Goal: Task Accomplishment & Management: Manage account settings

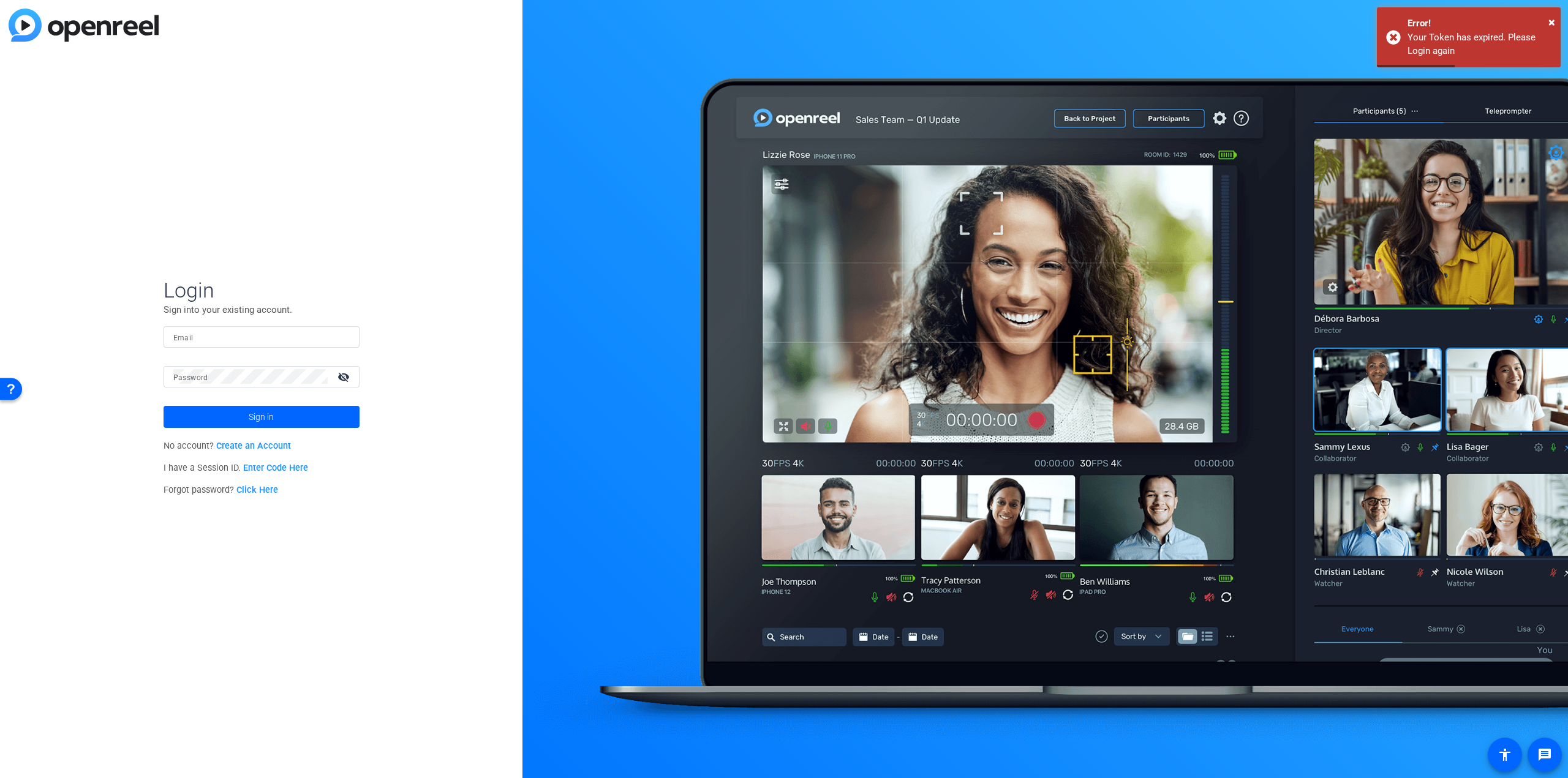
click at [193, 332] on input "Email" at bounding box center [262, 337] width 176 height 15
click at [282, 261] on div "Login Sign into your existing account. Email Password visibility_off Sign in No…" at bounding box center [261, 389] width 522 height 778
click at [236, 331] on input "Email" at bounding box center [262, 337] width 176 height 15
type input "tom.bubulka@anixter.com"
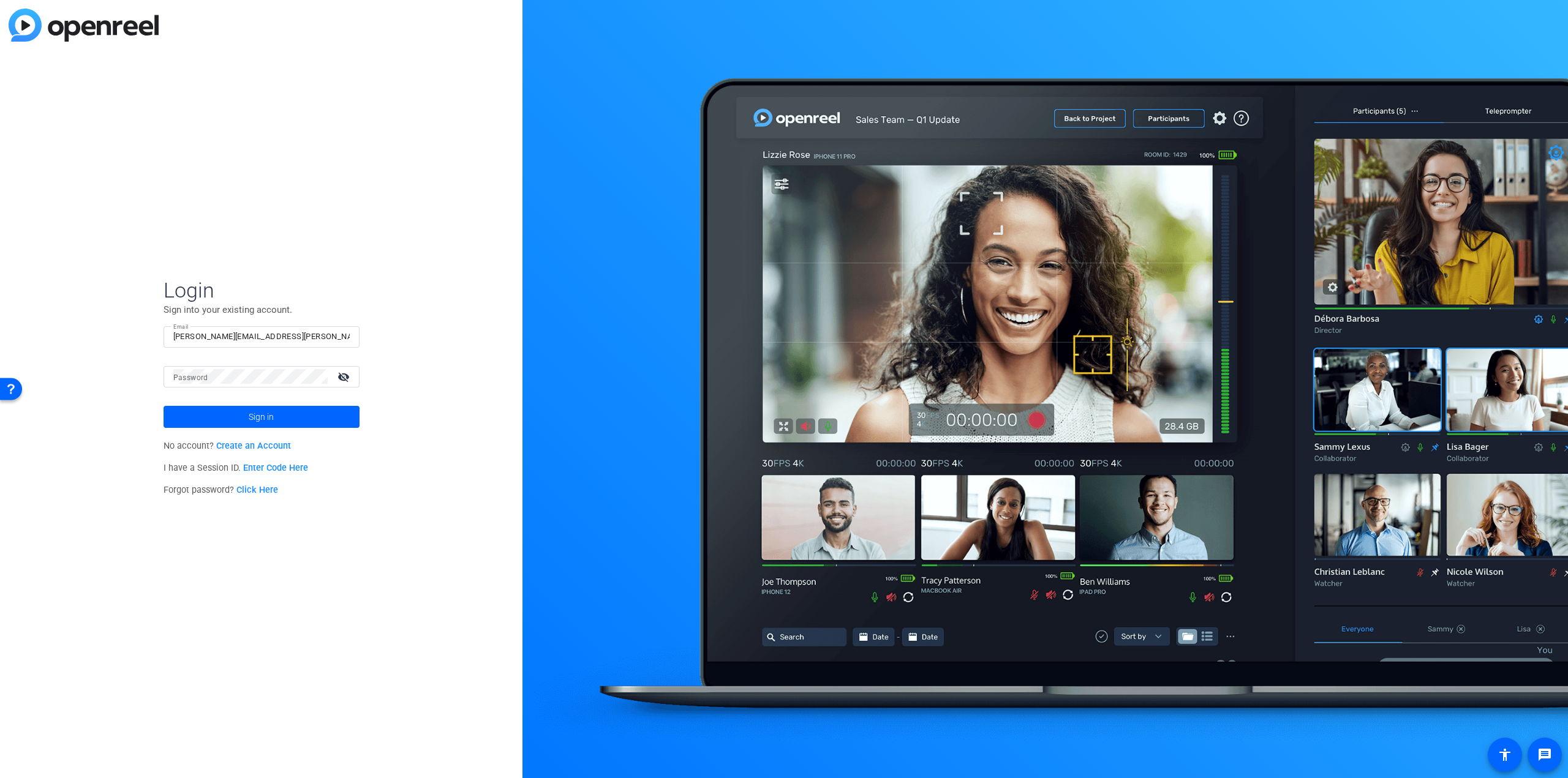
click at [191, 381] on mat-label "Password" at bounding box center [191, 377] width 35 height 8
click at [259, 408] on span "Sign in" at bounding box center [262, 417] width 25 height 31
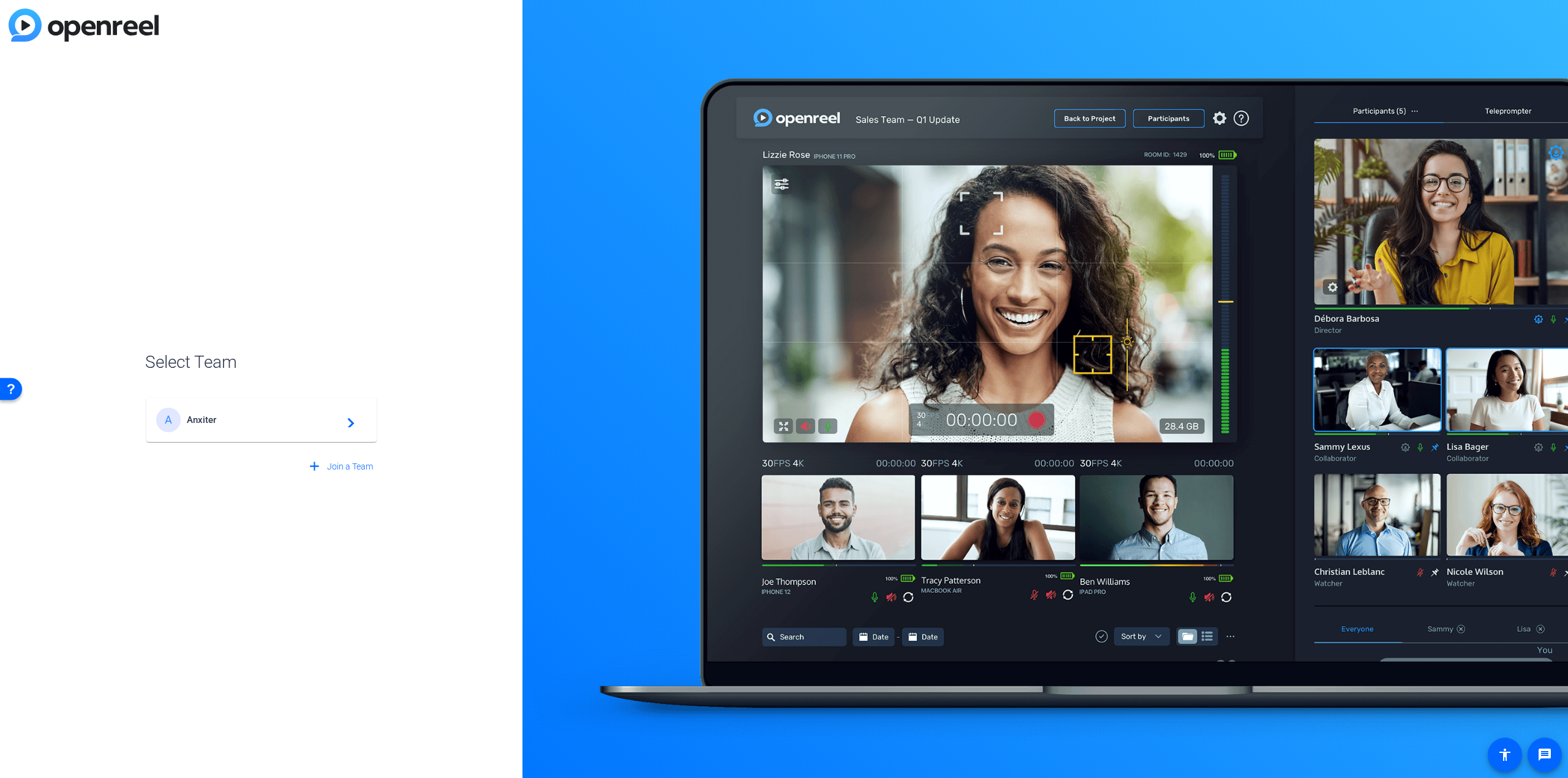
click at [211, 427] on div "A Anxiter navigate_next" at bounding box center [262, 420] width 211 height 25
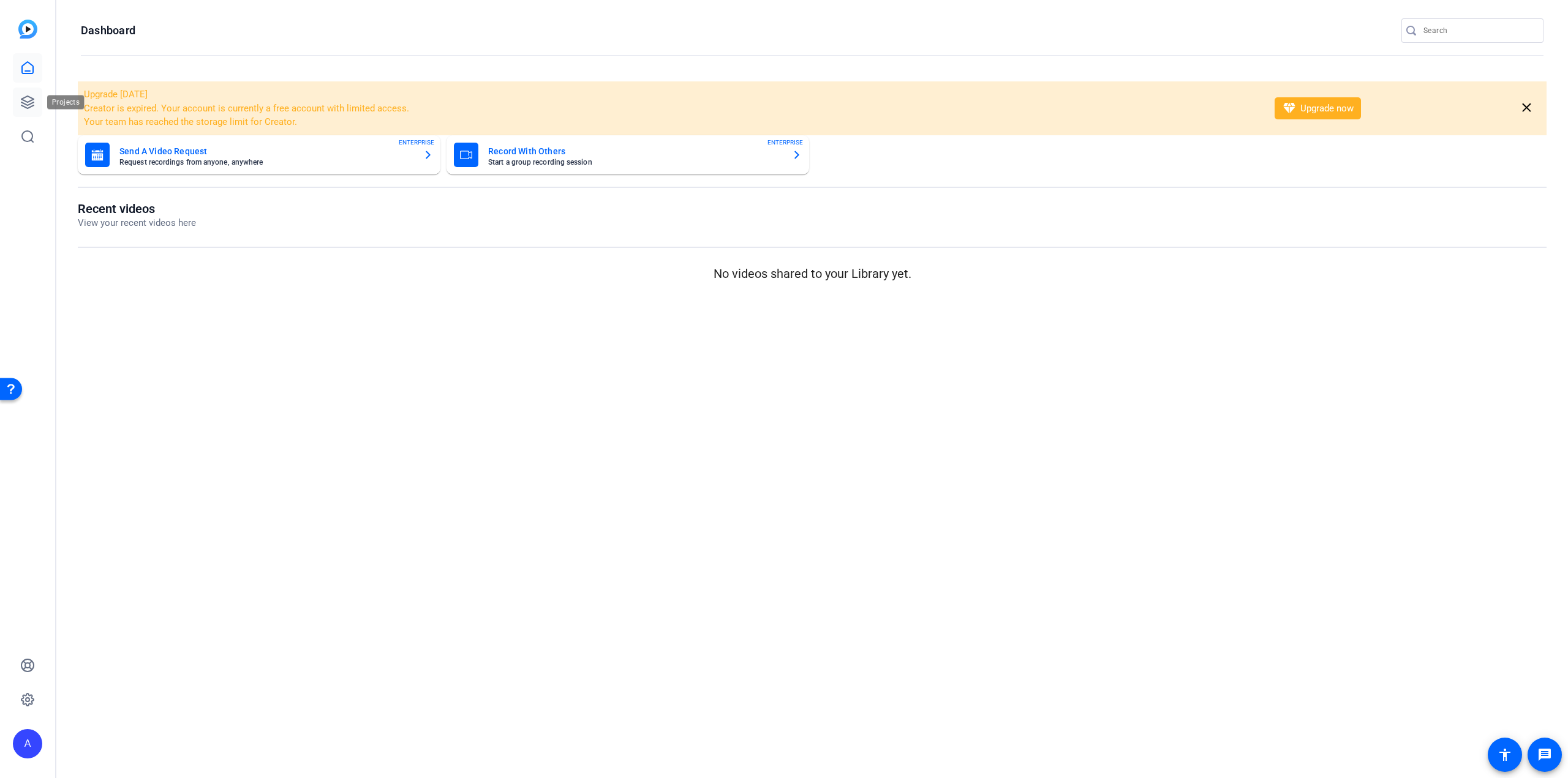
click at [27, 101] on icon at bounding box center [27, 102] width 15 height 15
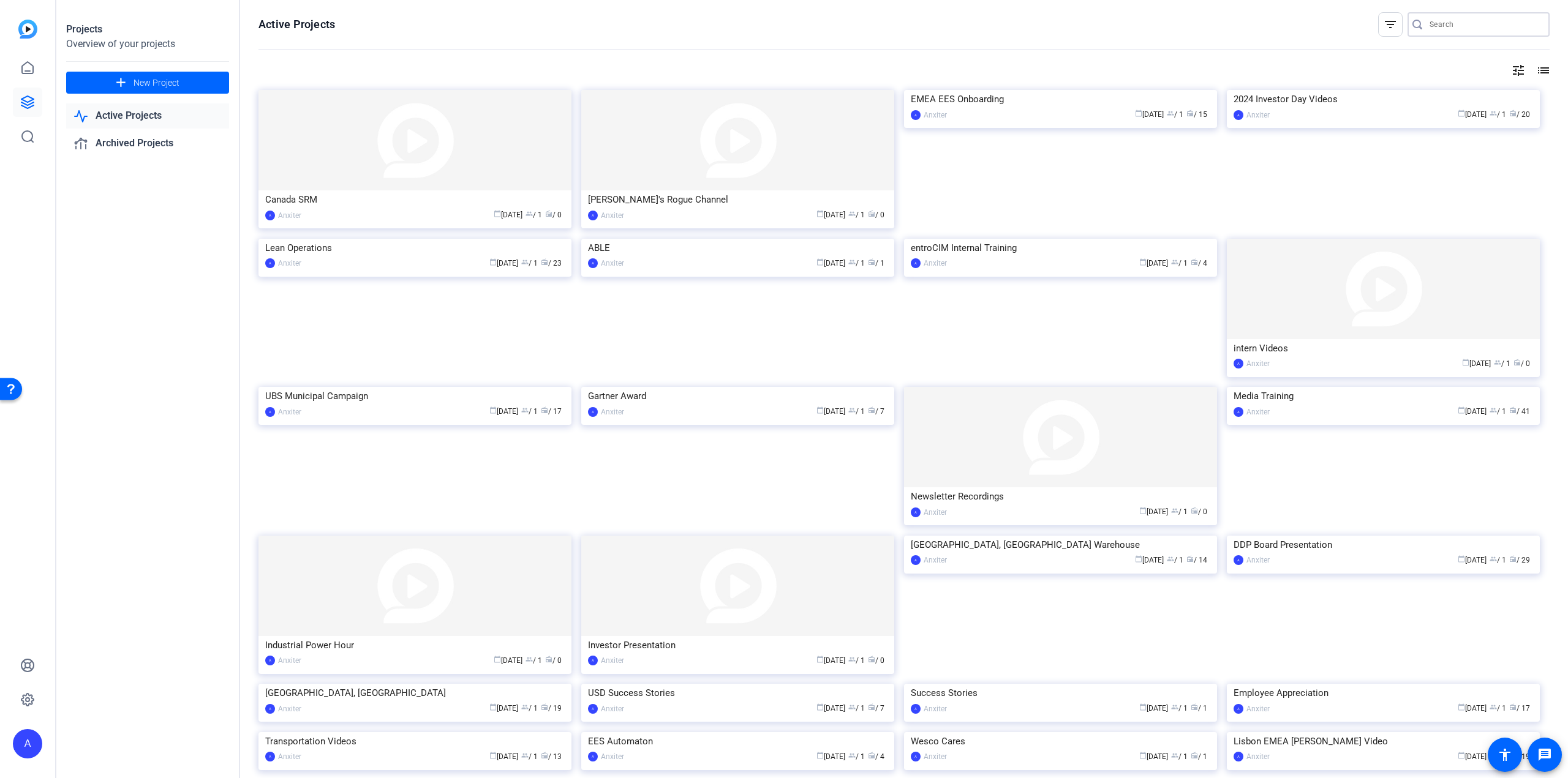
click at [1437, 29] on input "Search" at bounding box center [1484, 24] width 110 height 15
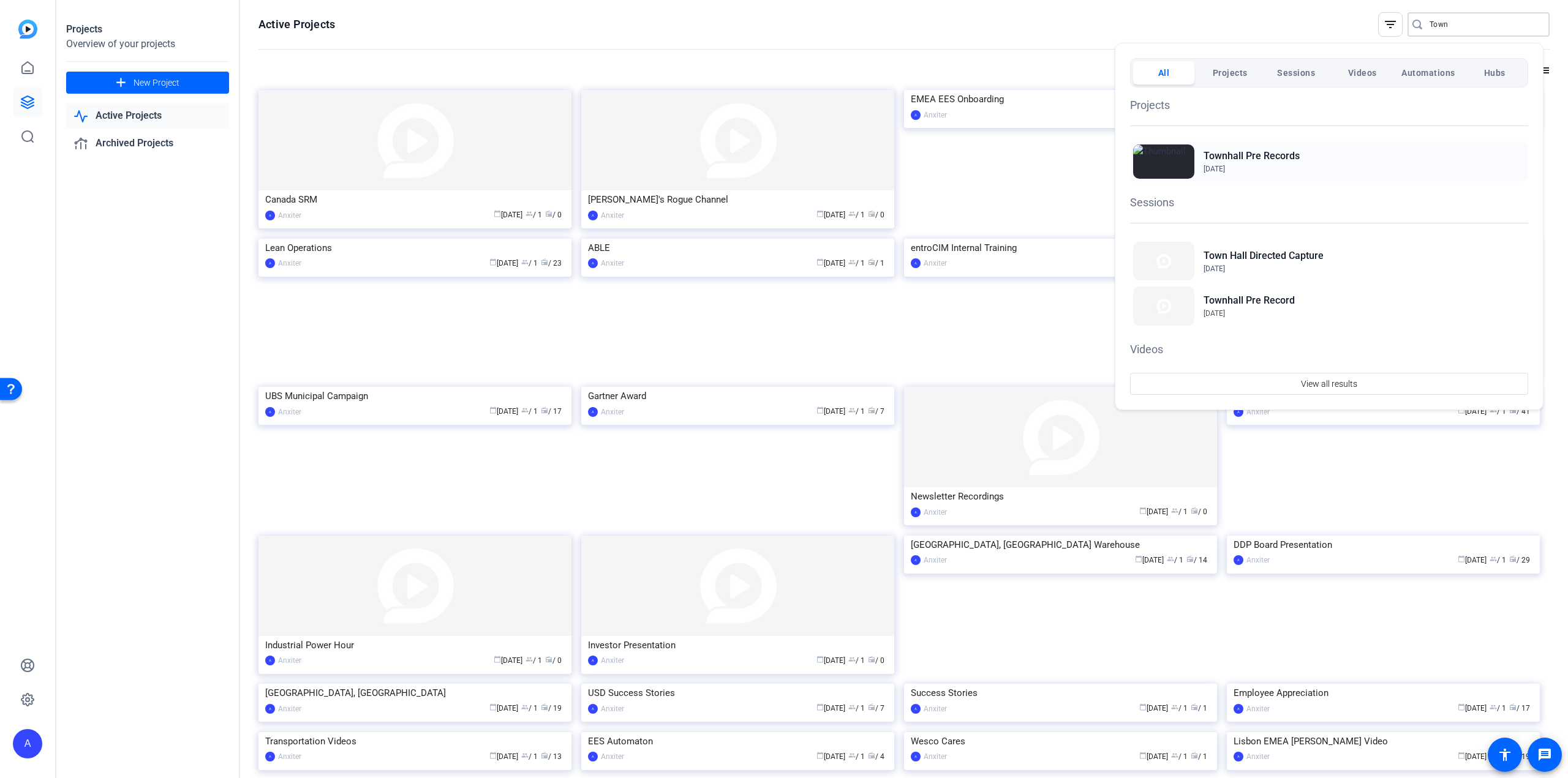
type input "Town"
click at [1274, 164] on span "Aug 15, 2023" at bounding box center [1252, 169] width 96 height 11
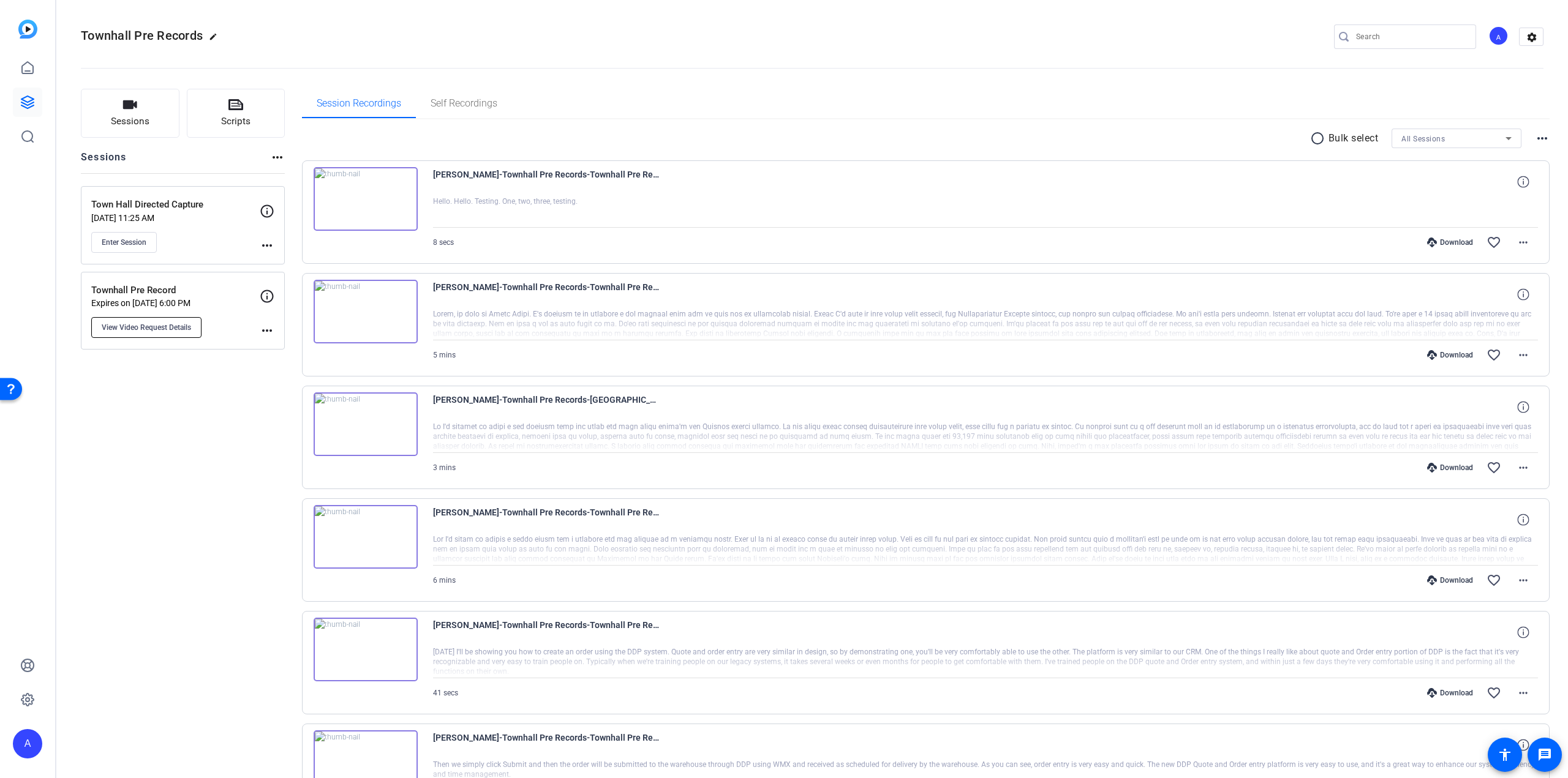
click at [167, 324] on span "View Video Request Details" at bounding box center [146, 328] width 89 height 10
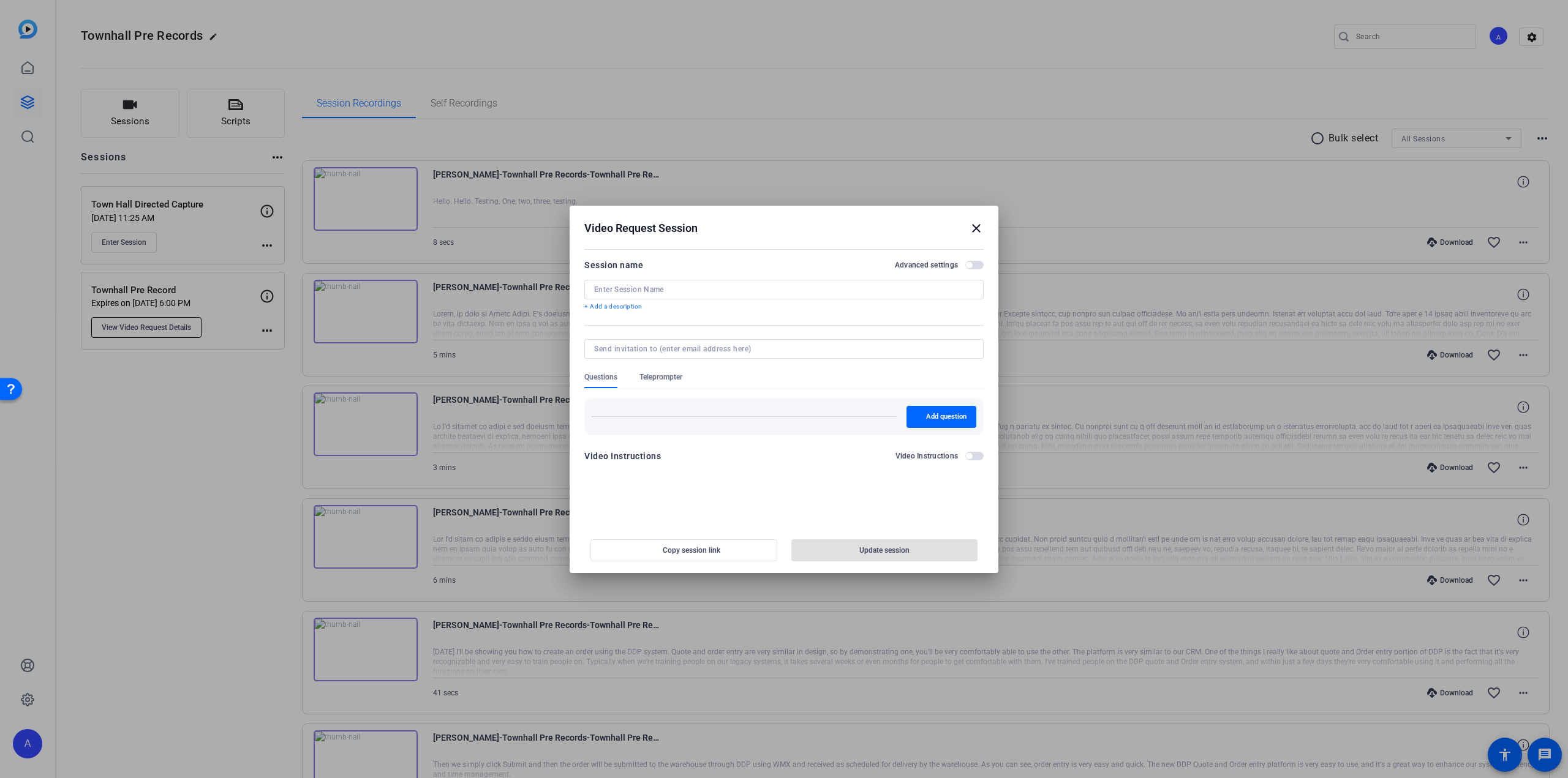
type input "Townhall Pre Record"
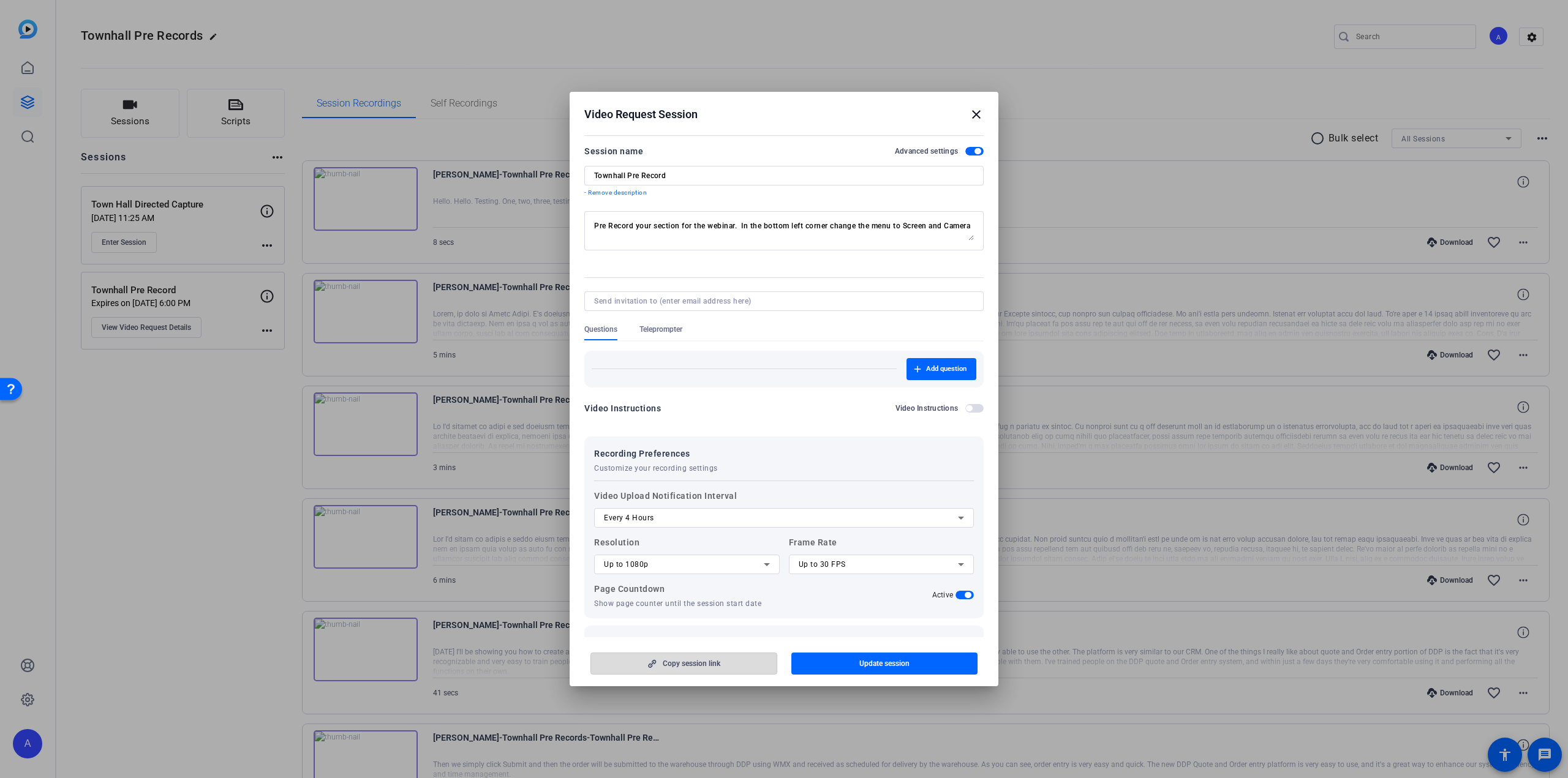
click at [675, 666] on span "Copy session link" at bounding box center [692, 663] width 58 height 10
click at [979, 112] on mat-icon "close" at bounding box center [976, 114] width 15 height 15
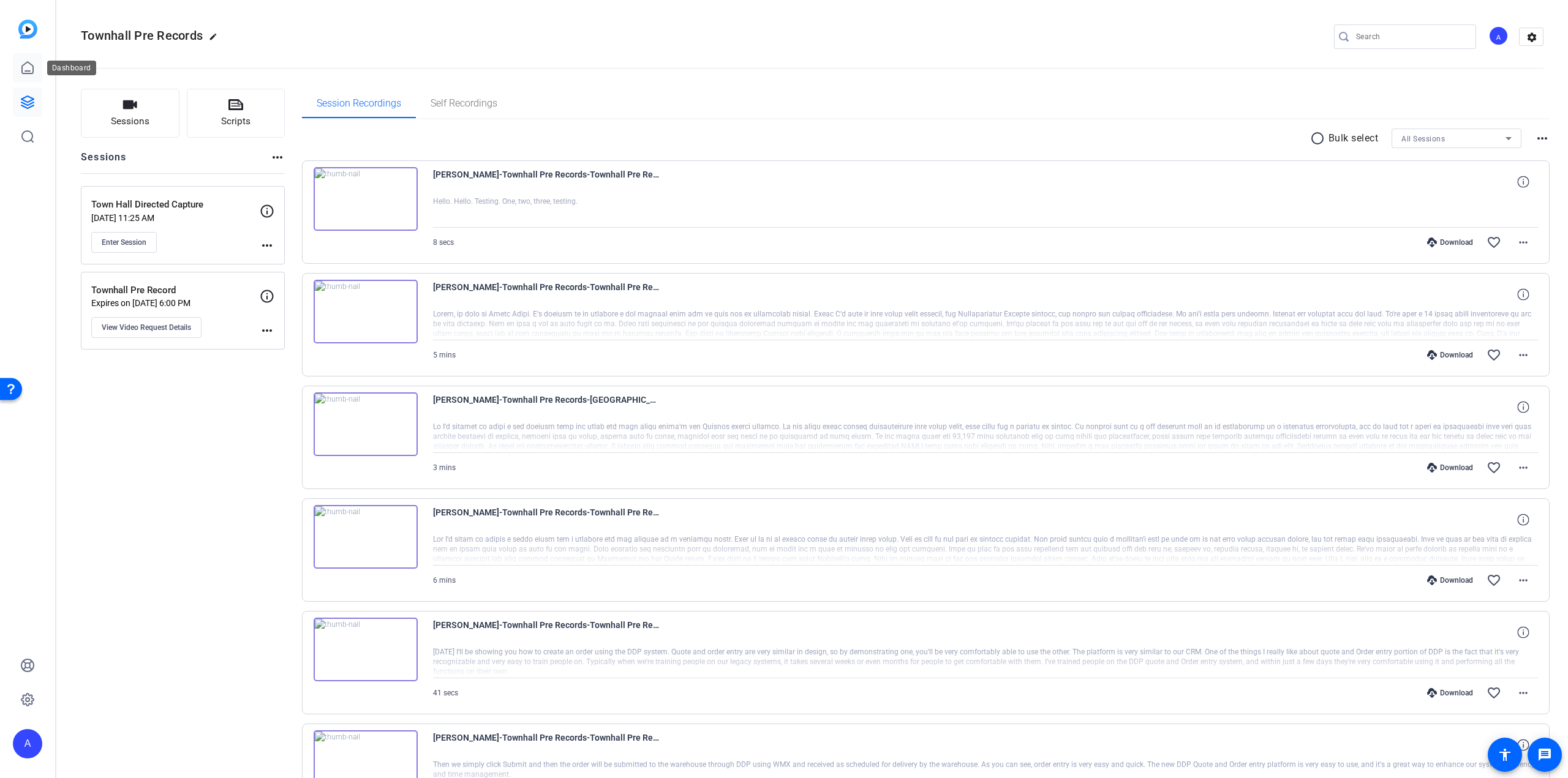
click at [35, 70] on link at bounding box center [27, 68] width 30 height 30
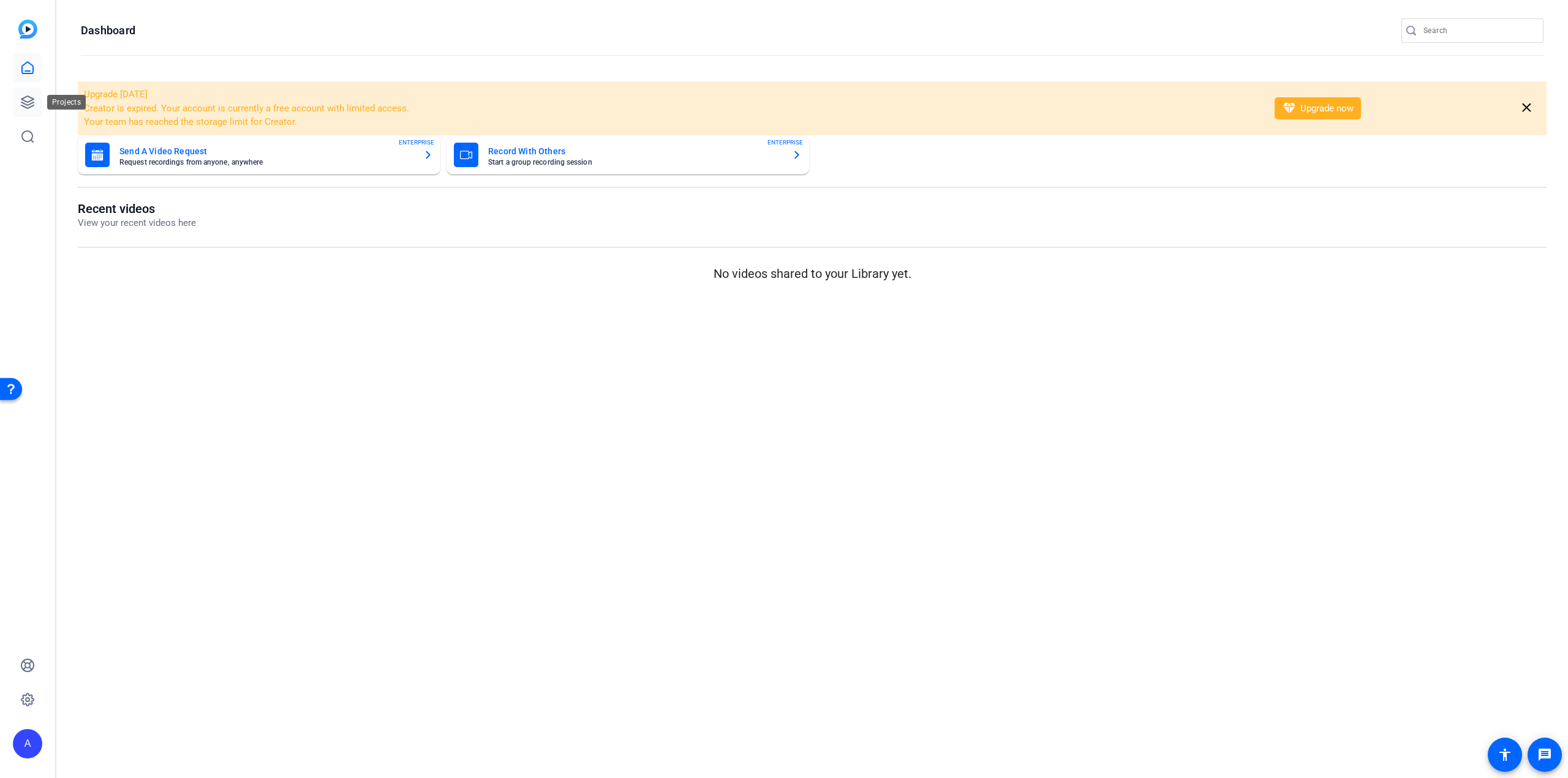
click at [28, 97] on icon at bounding box center [27, 102] width 12 height 12
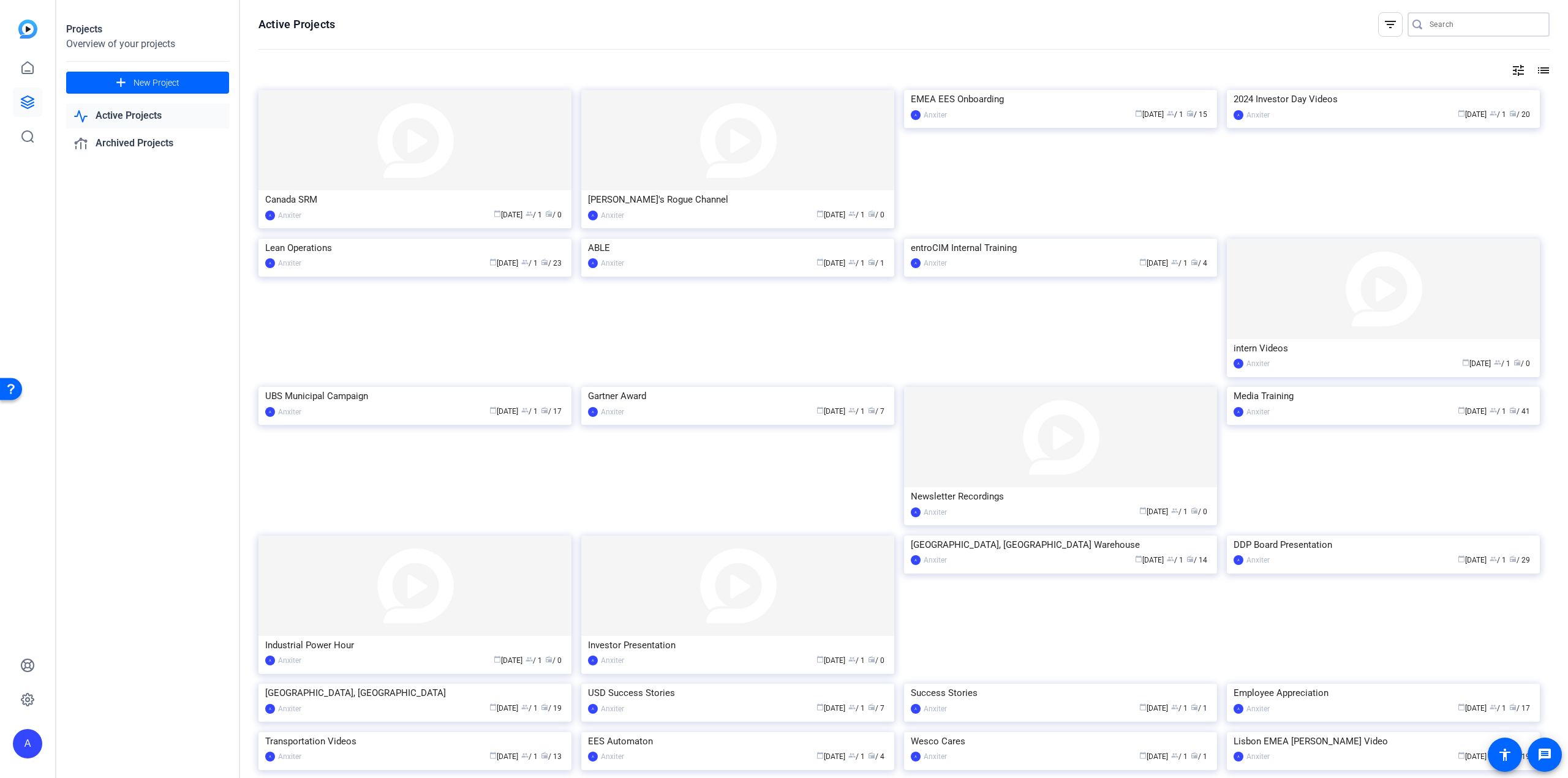
click at [1444, 22] on input "Search" at bounding box center [1484, 24] width 110 height 15
type input "O"
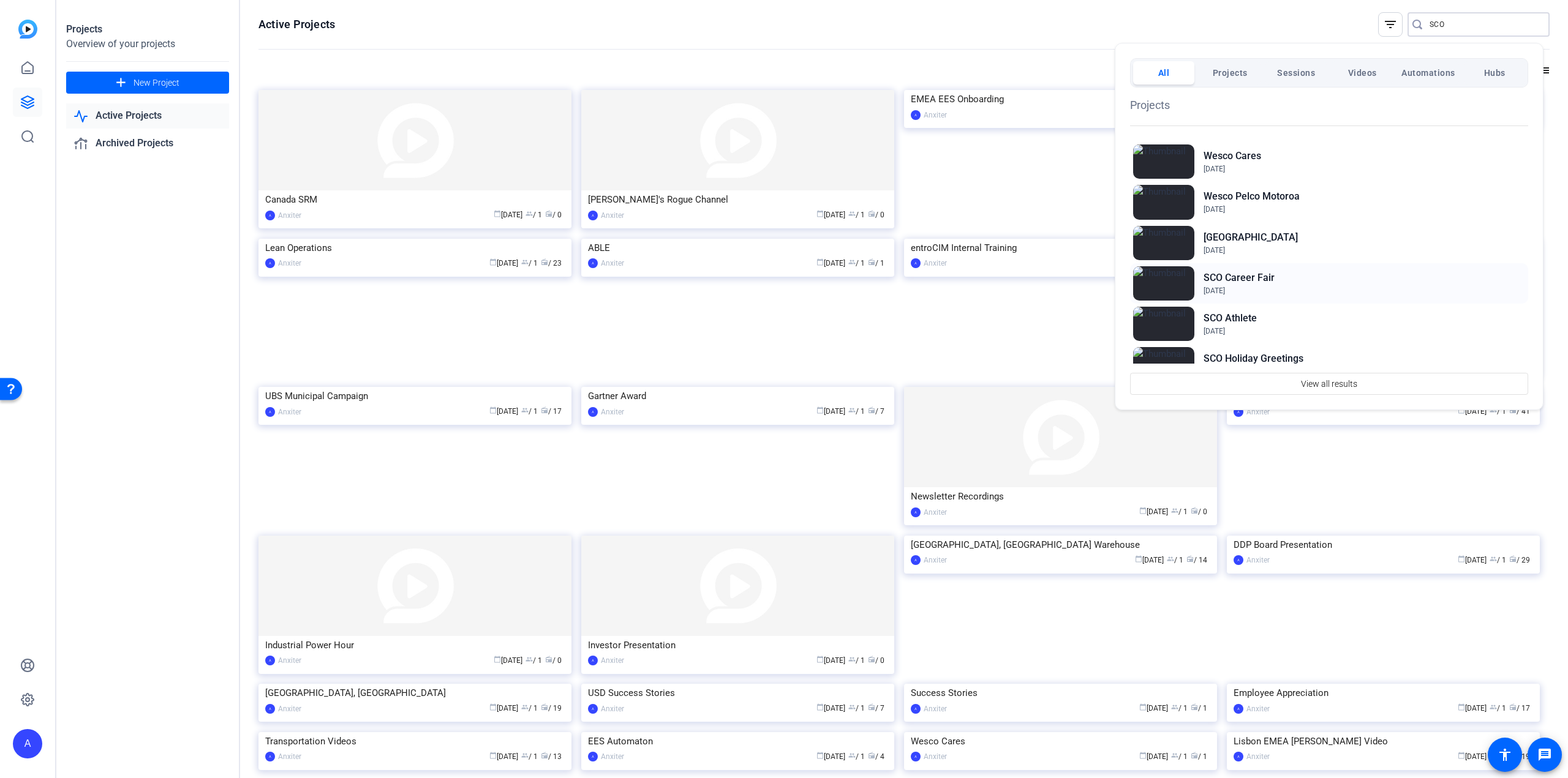
type input "SCO"
click at [1254, 273] on h2 "SCO Career Fair" at bounding box center [1239, 278] width 71 height 15
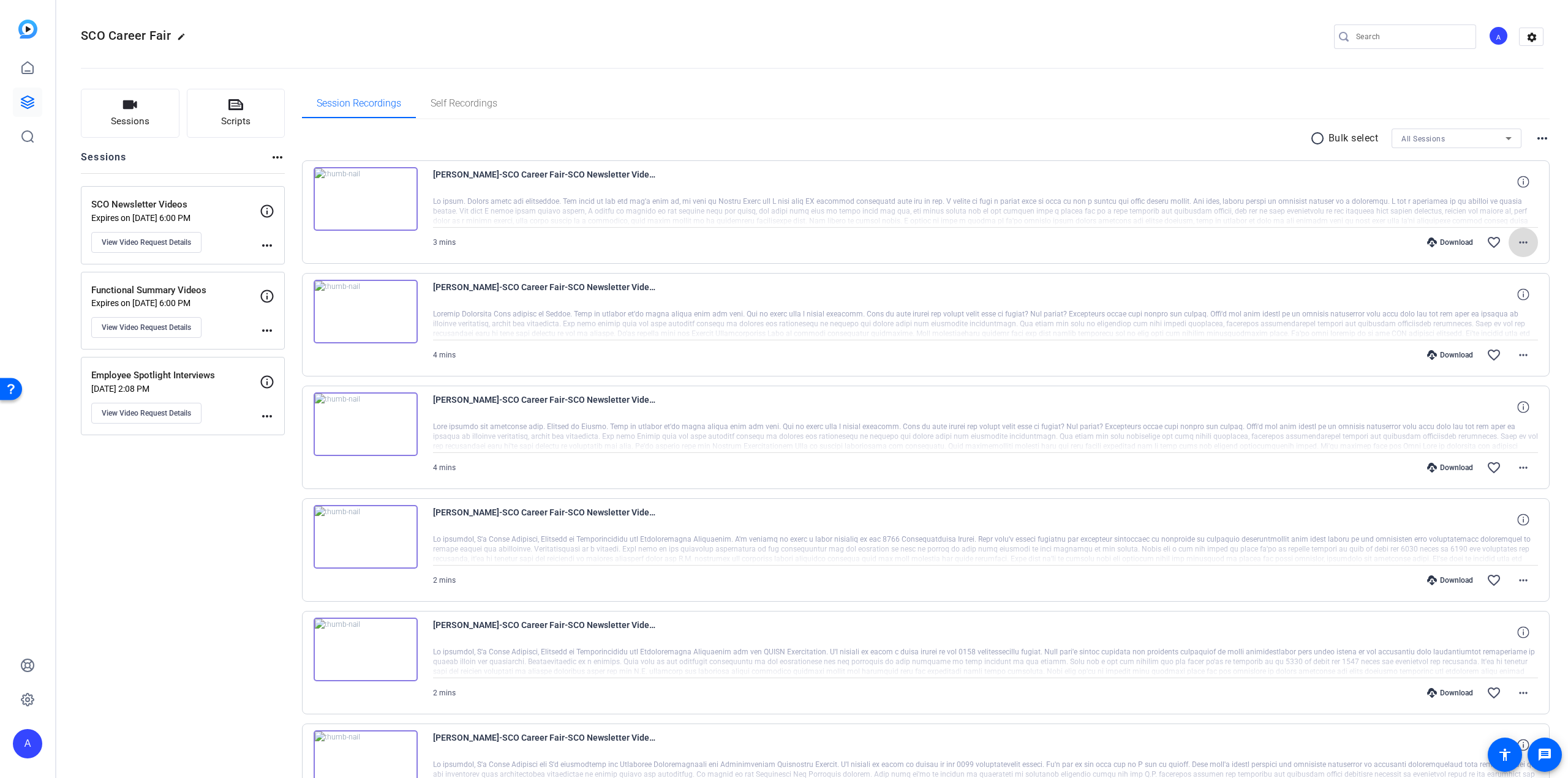
click at [1522, 240] on mat-icon "more_horiz" at bounding box center [1523, 242] width 15 height 15
click at [1480, 294] on span "Download MP4" at bounding box center [1485, 298] width 74 height 15
